Goal: Navigation & Orientation: Go to known website

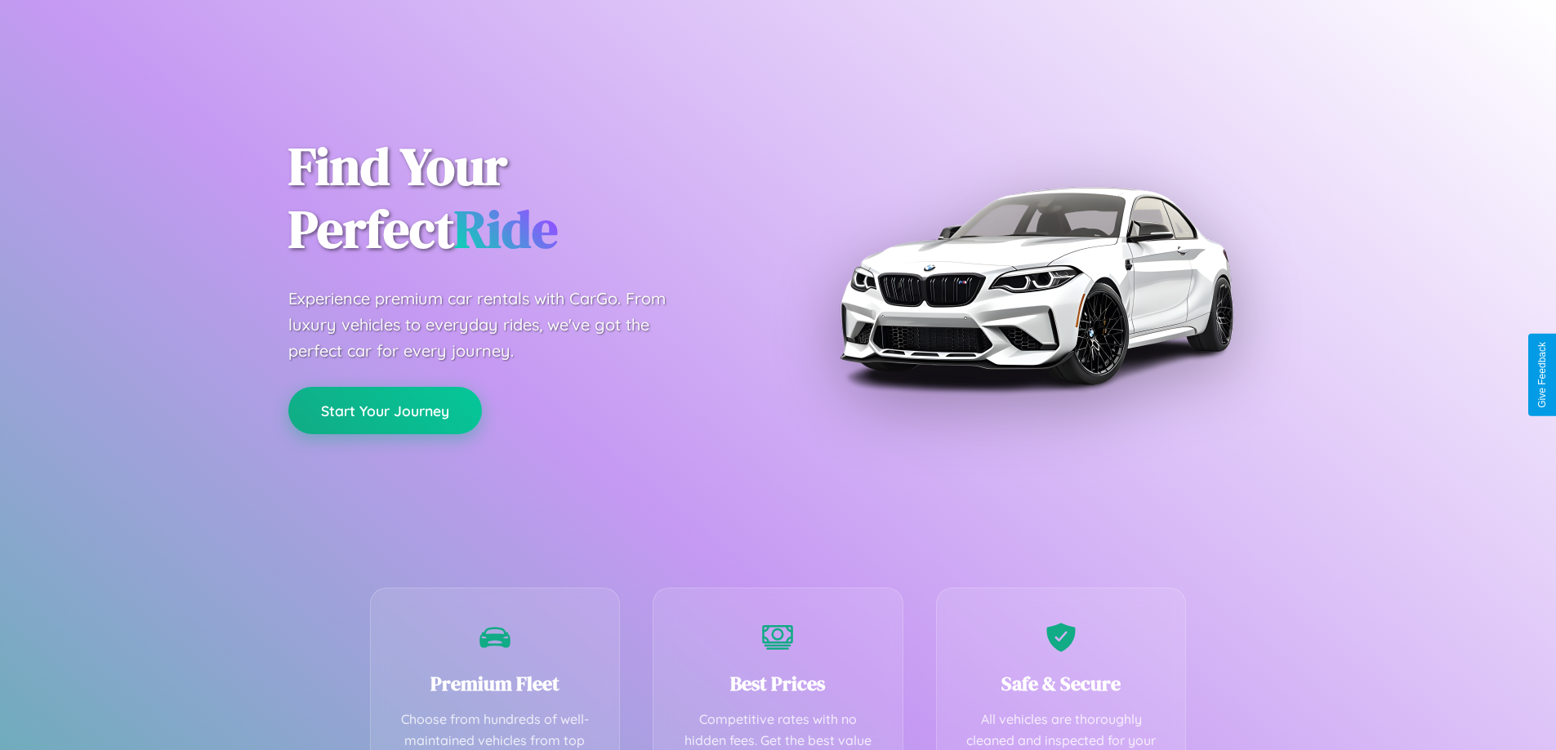
click at [385, 412] on button "Start Your Journey" at bounding box center [385, 410] width 194 height 47
click at [385, 410] on button "Start Your Journey" at bounding box center [385, 410] width 194 height 47
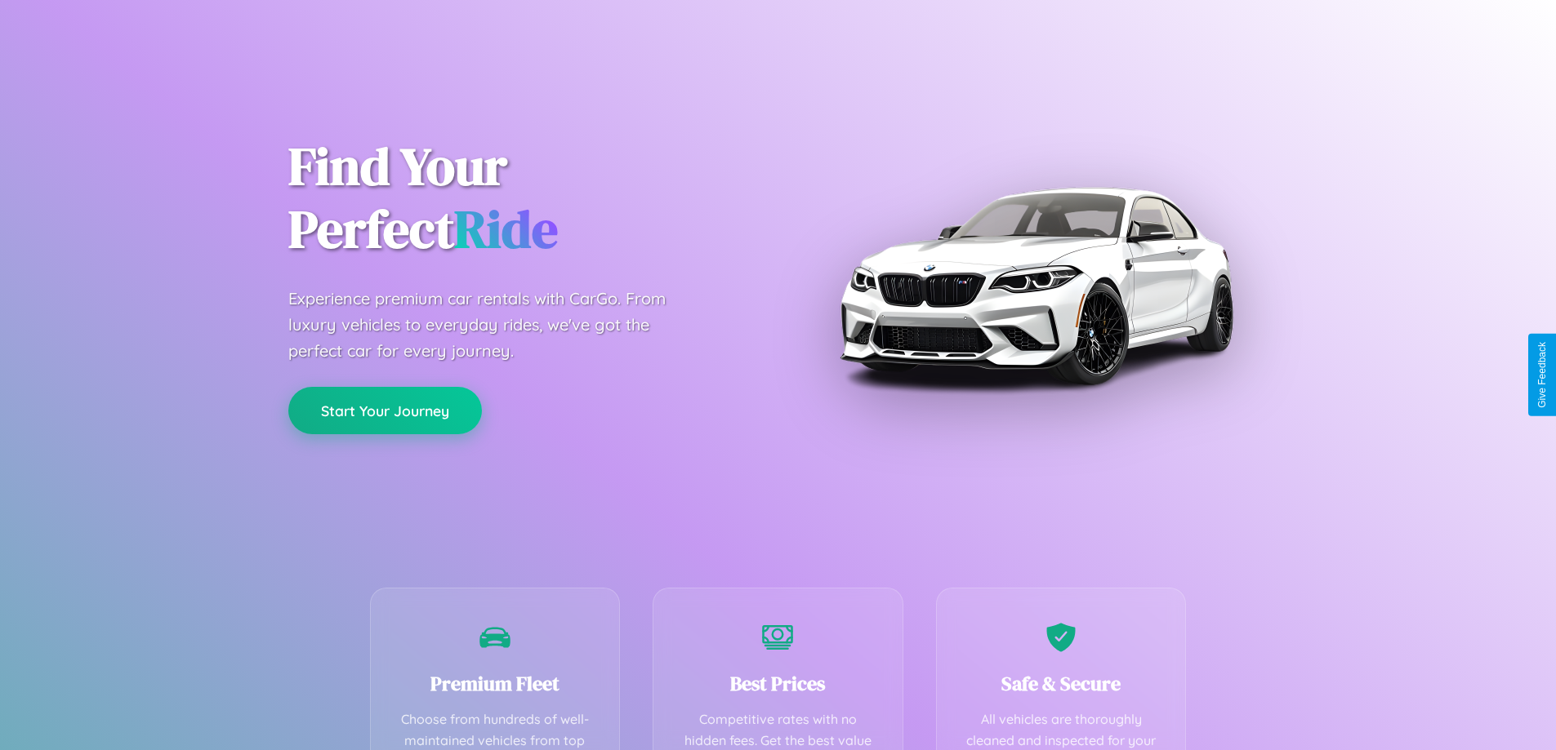
click at [385, 410] on button "Start Your Journey" at bounding box center [385, 410] width 194 height 47
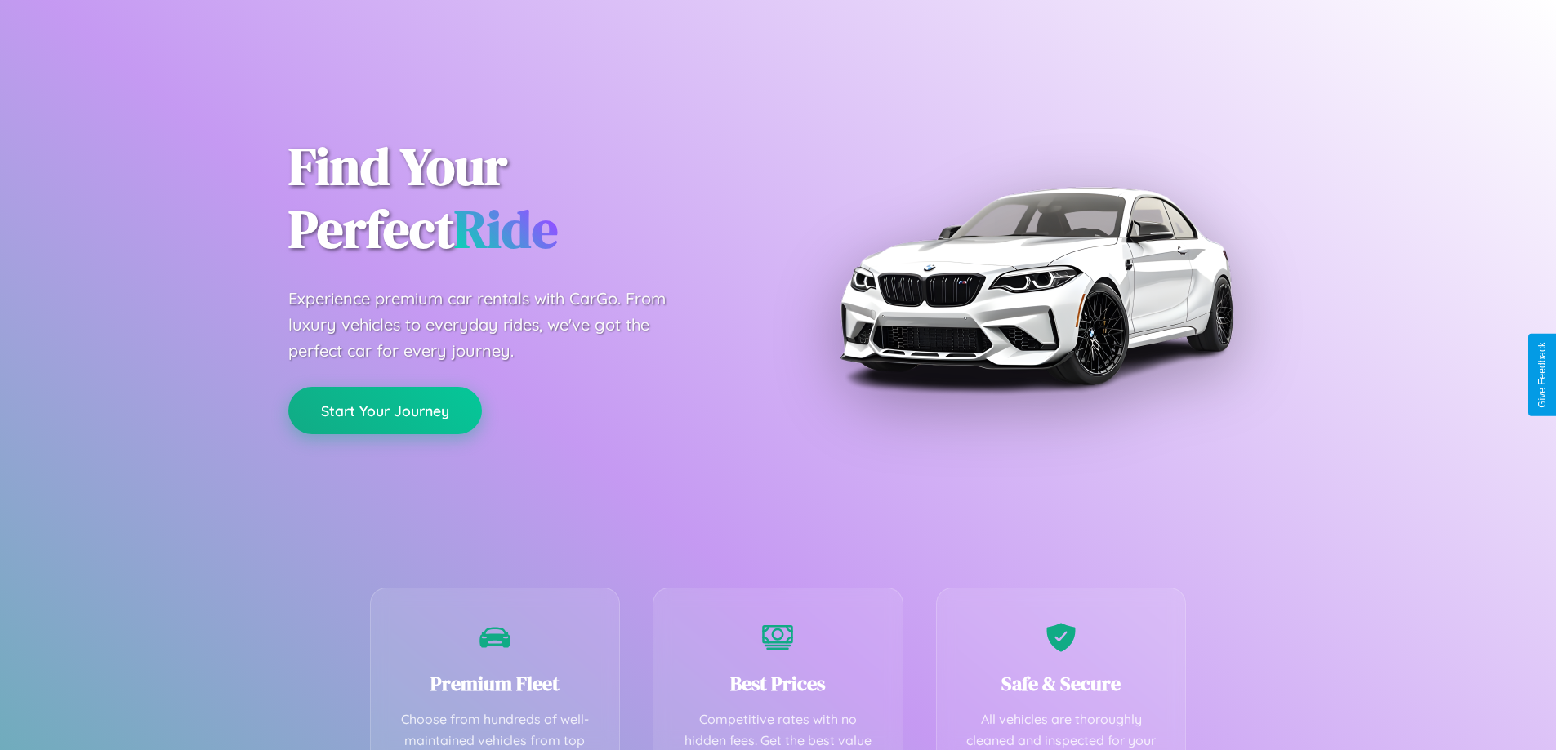
click at [385, 410] on button "Start Your Journey" at bounding box center [385, 410] width 194 height 47
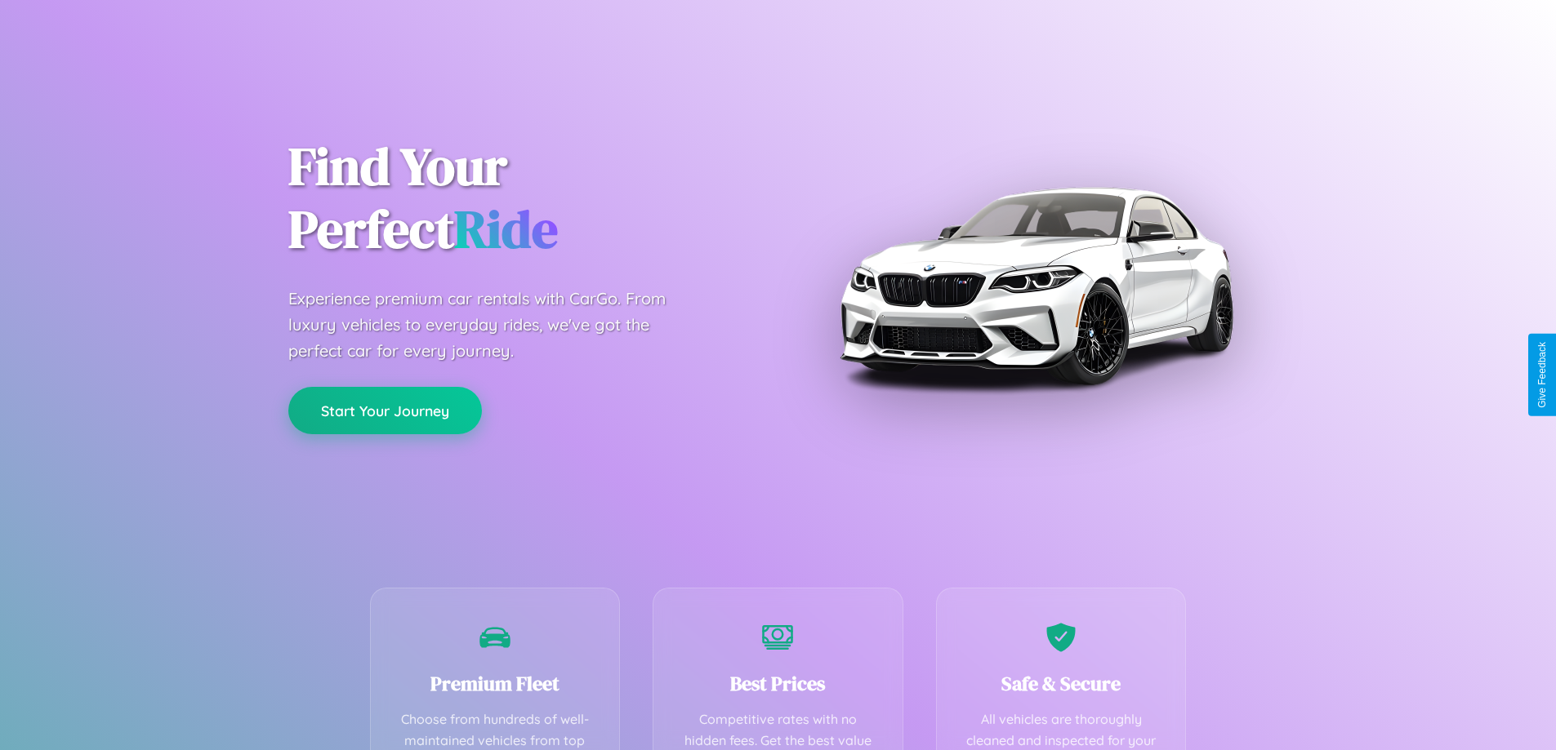
click at [385, 410] on button "Start Your Journey" at bounding box center [385, 410] width 194 height 47
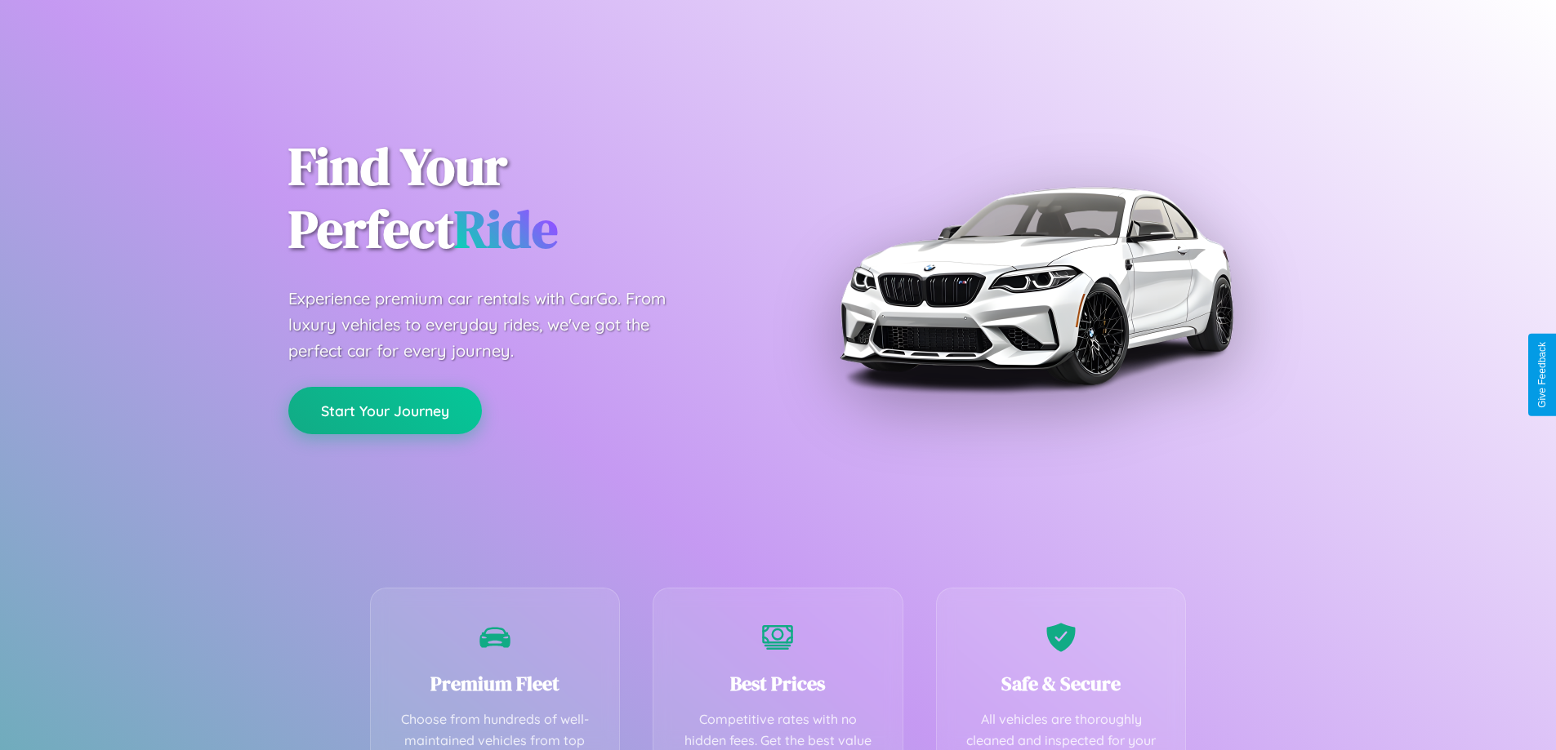
click at [385, 410] on button "Start Your Journey" at bounding box center [385, 410] width 194 height 47
